Goal: Information Seeking & Learning: Learn about a topic

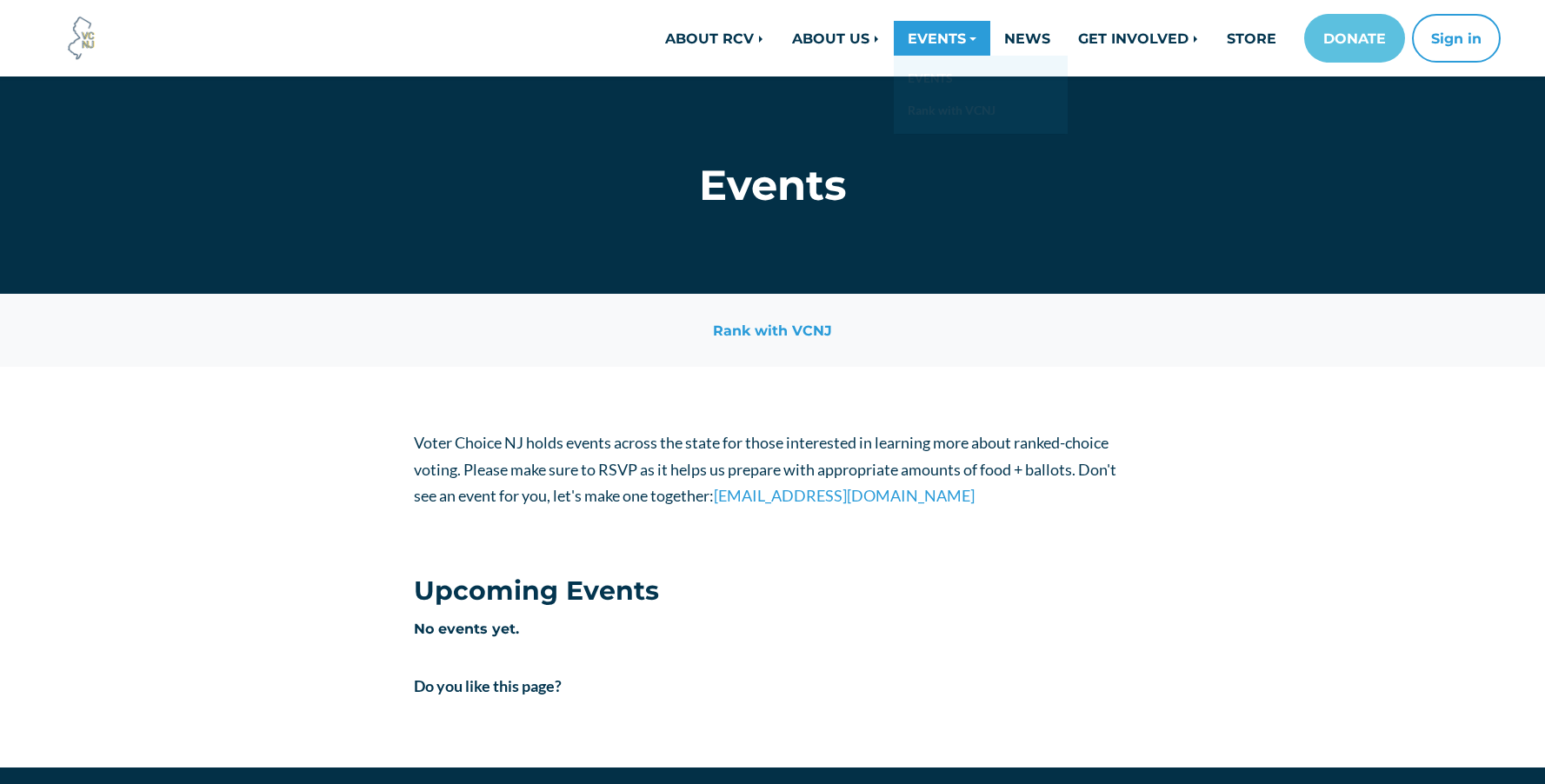
scroll to position [-5, 0]
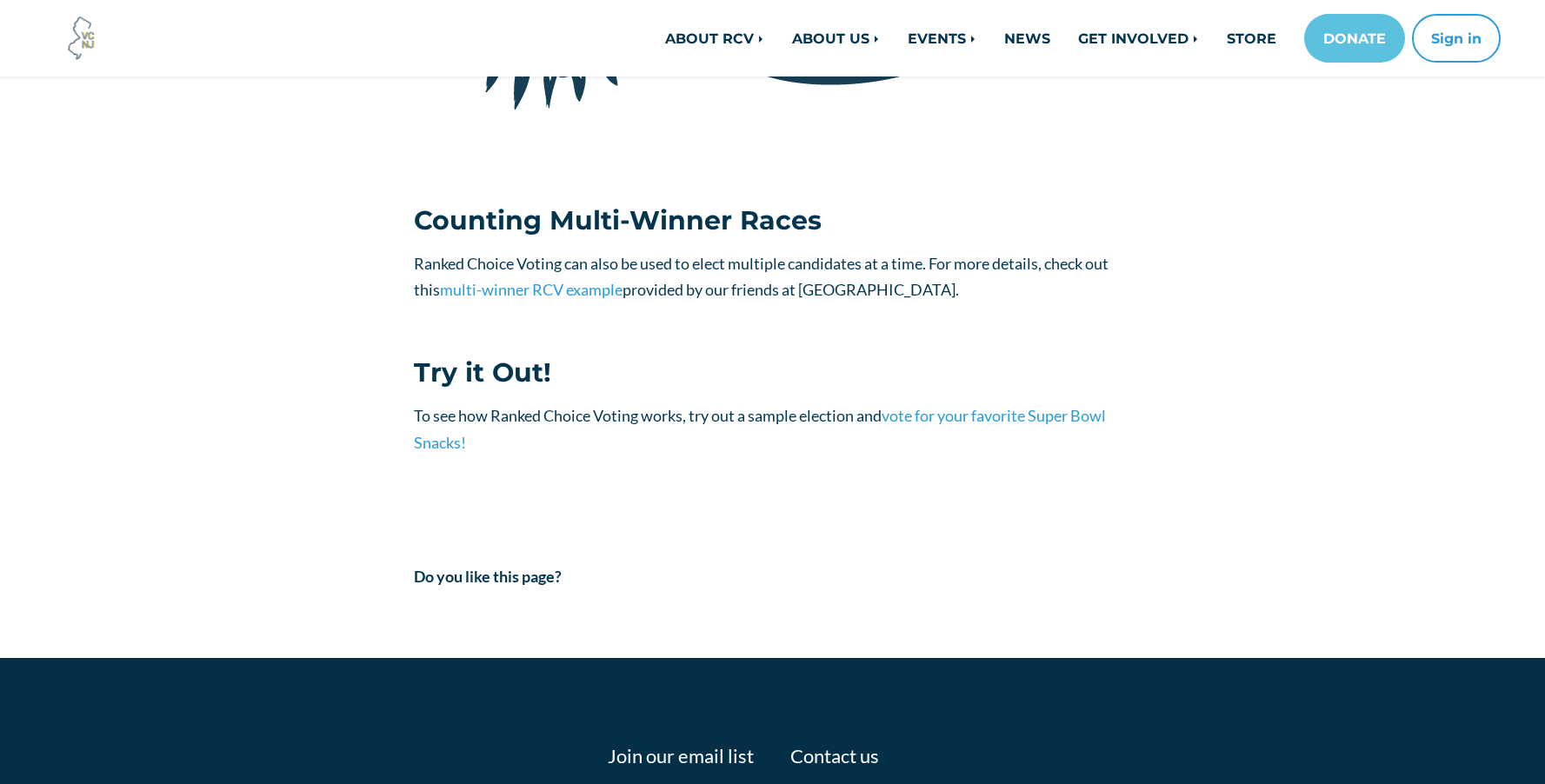
scroll to position [1812, 0]
